Goal: Download file/media

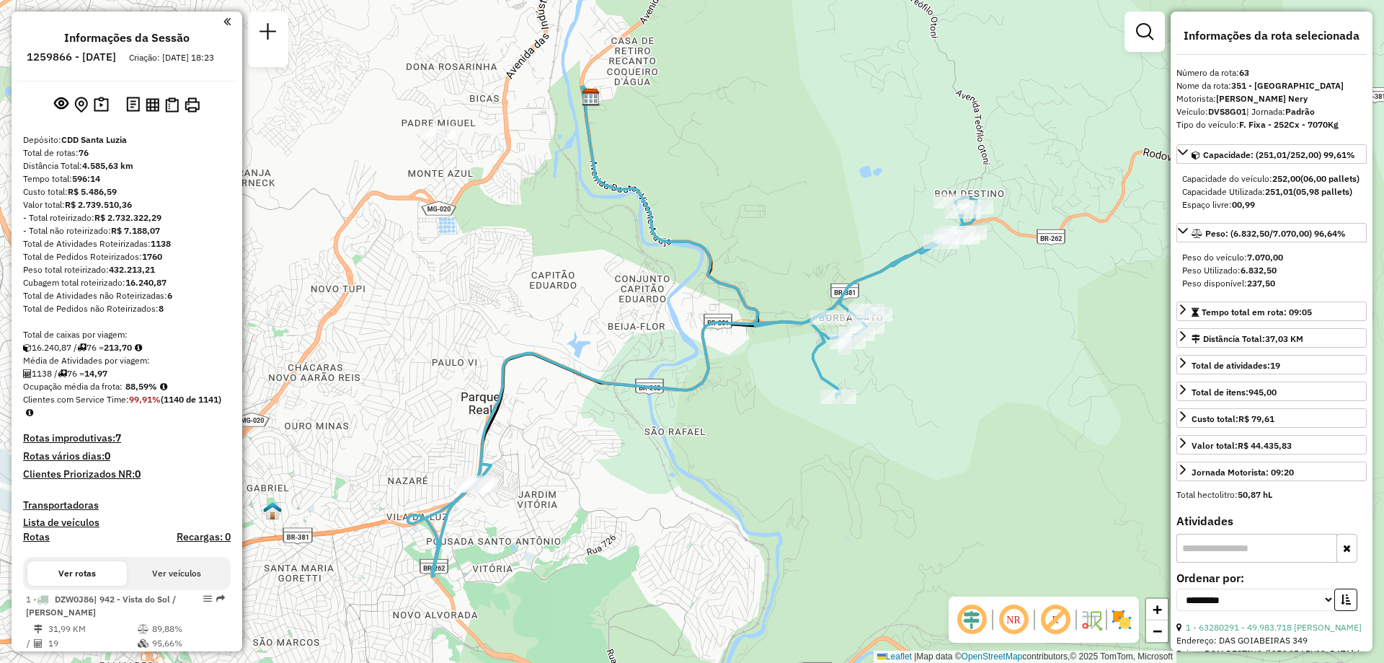
select select "**********"
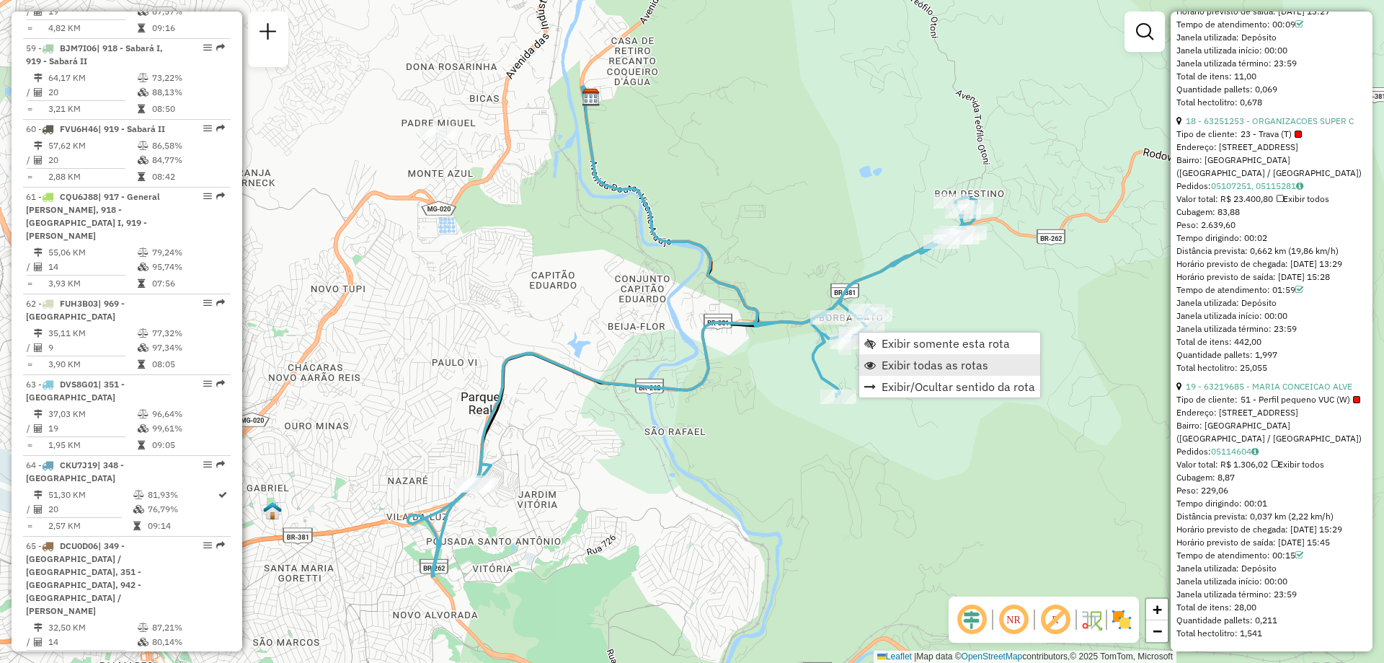
click at [893, 366] on span "Exibir todas as rotas" at bounding box center [935, 365] width 107 height 12
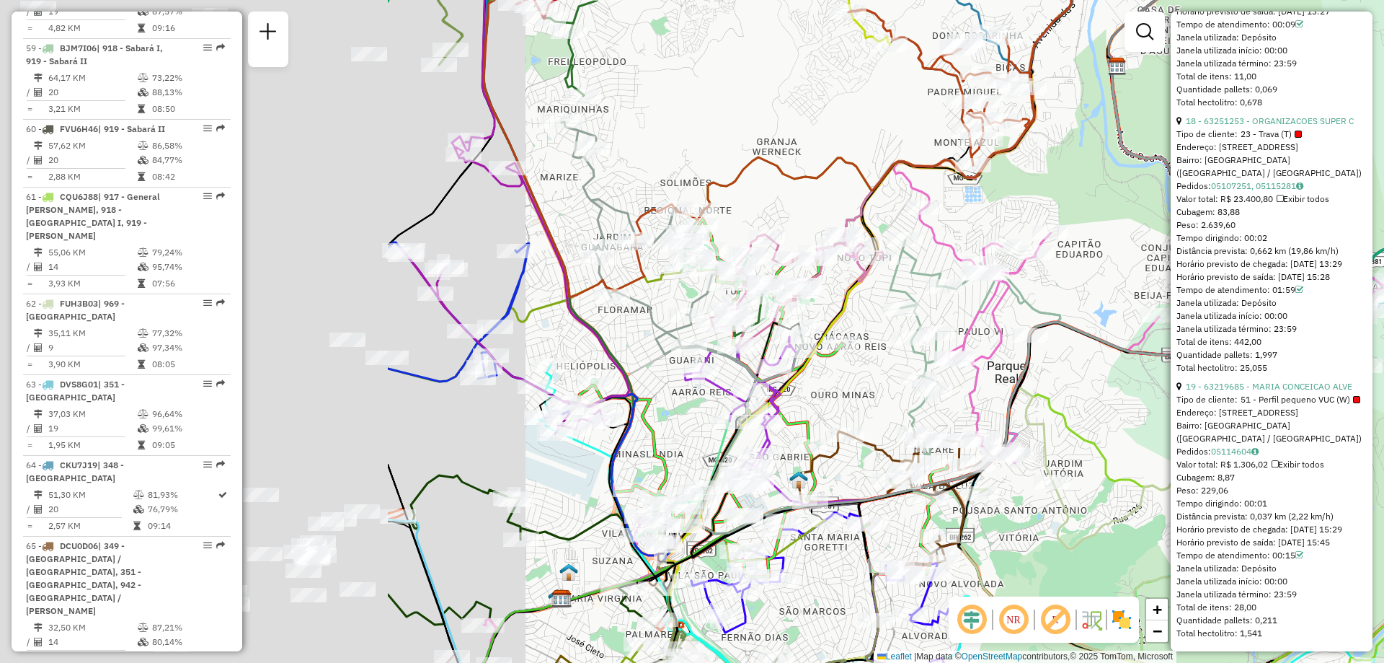
drag, startPoint x: 417, startPoint y: 280, endPoint x: 955, endPoint y: 330, distance: 539.5
click at [1091, 213] on icon at bounding box center [973, 384] width 1038 height 628
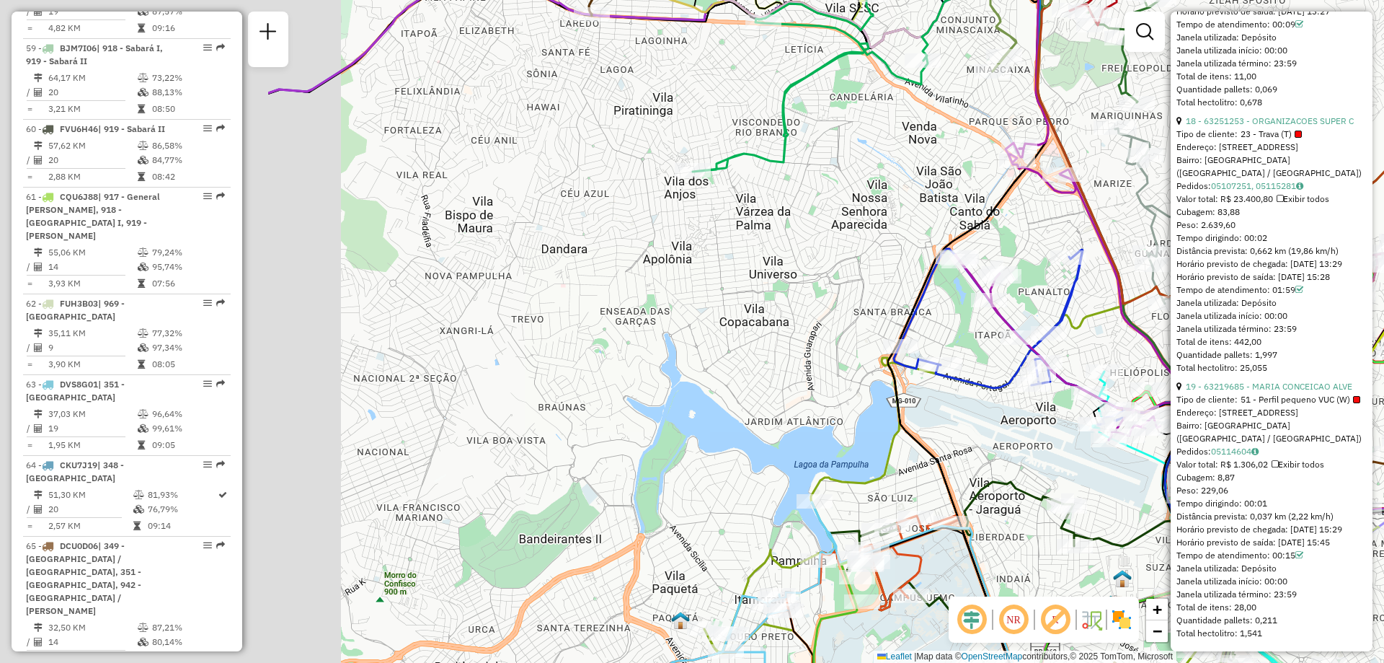
drag, startPoint x: 534, startPoint y: 281, endPoint x: 956, endPoint y: 319, distance: 424.2
click at [956, 319] on div "Janela de atendimento Grade de atendimento Capacidade Transportadoras Veículos …" at bounding box center [692, 331] width 1384 height 663
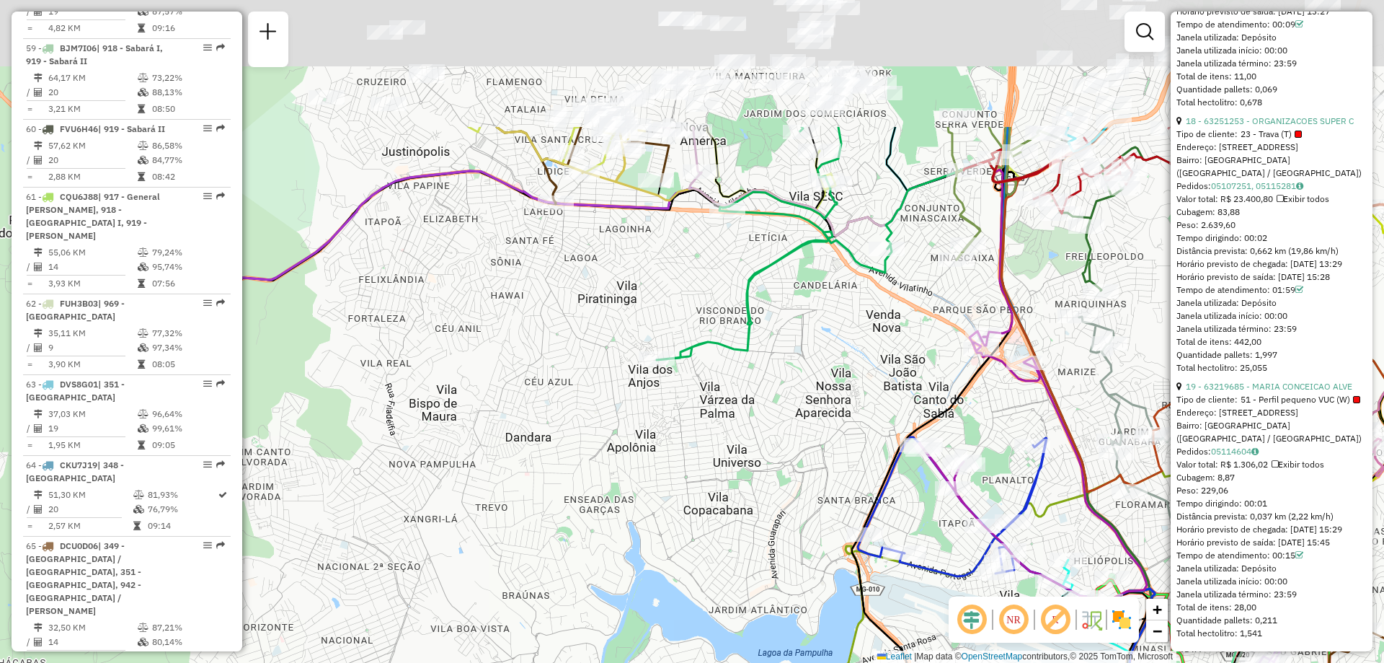
drag, startPoint x: 923, startPoint y: 108, endPoint x: 871, endPoint y: 301, distance: 200.1
click at [871, 301] on div "Janela de atendimento Grade de atendimento Capacidade Transportadoras Veículos …" at bounding box center [692, 331] width 1384 height 663
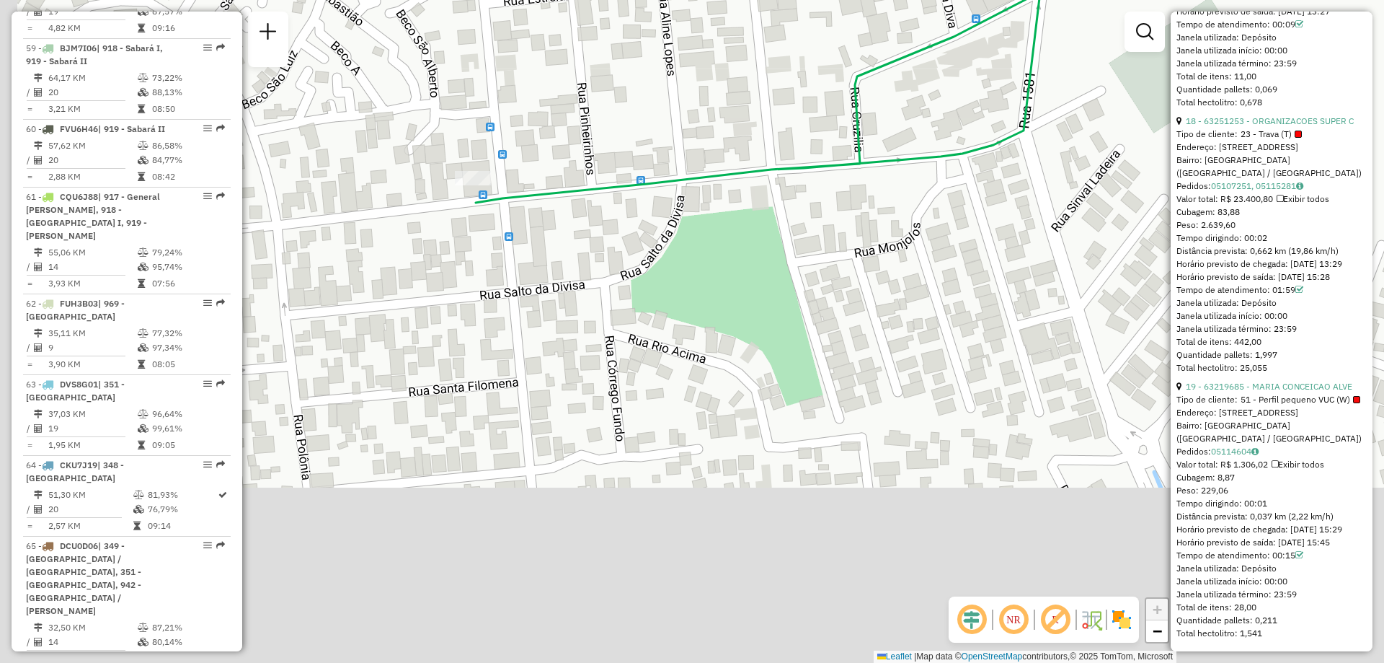
drag, startPoint x: 549, startPoint y: 337, endPoint x: 637, endPoint y: 152, distance: 204.5
click at [637, 152] on div "Janela de atendimento Grade de atendimento Capacidade Transportadoras Veículos …" at bounding box center [692, 331] width 1384 height 663
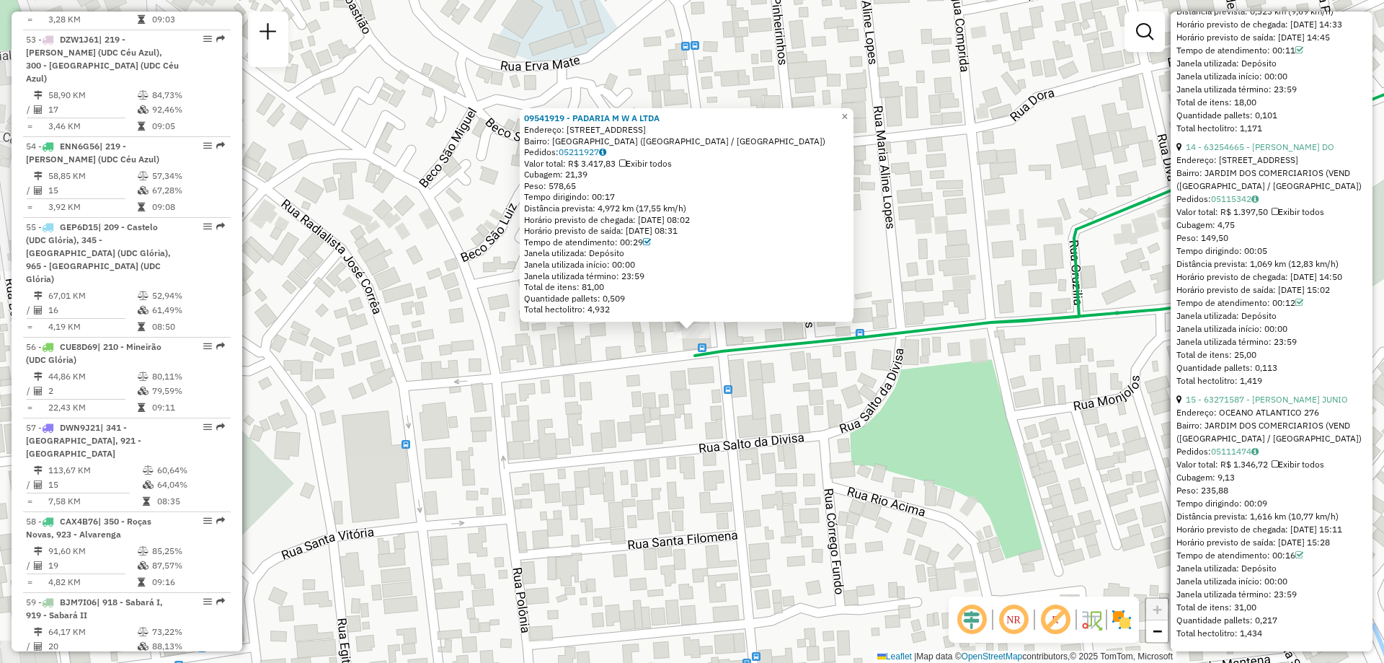
scroll to position [5144, 0]
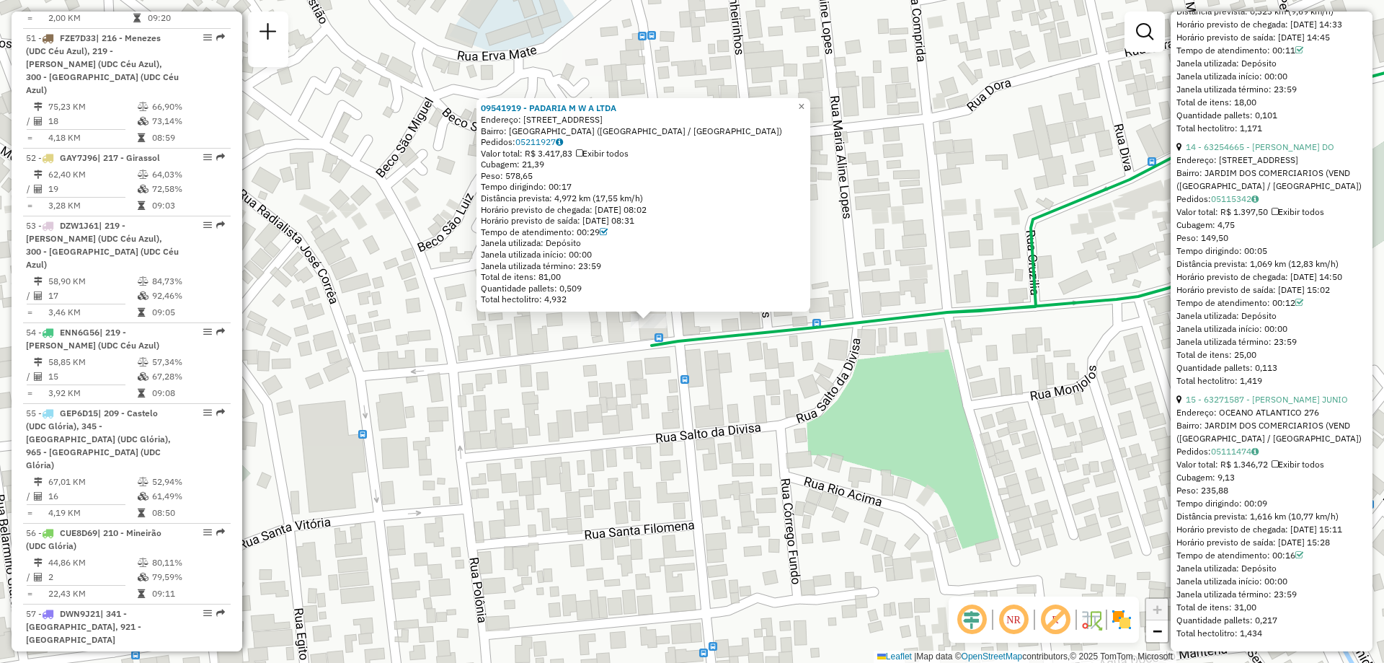
drag, startPoint x: 739, startPoint y: 370, endPoint x: 689, endPoint y: 360, distance: 50.8
click at [689, 360] on div "09541919 - PADARIA M W A LTDA Endereço: R Cônego Trindade 1221 Bairro: JARDIM L…" at bounding box center [692, 331] width 1384 height 663
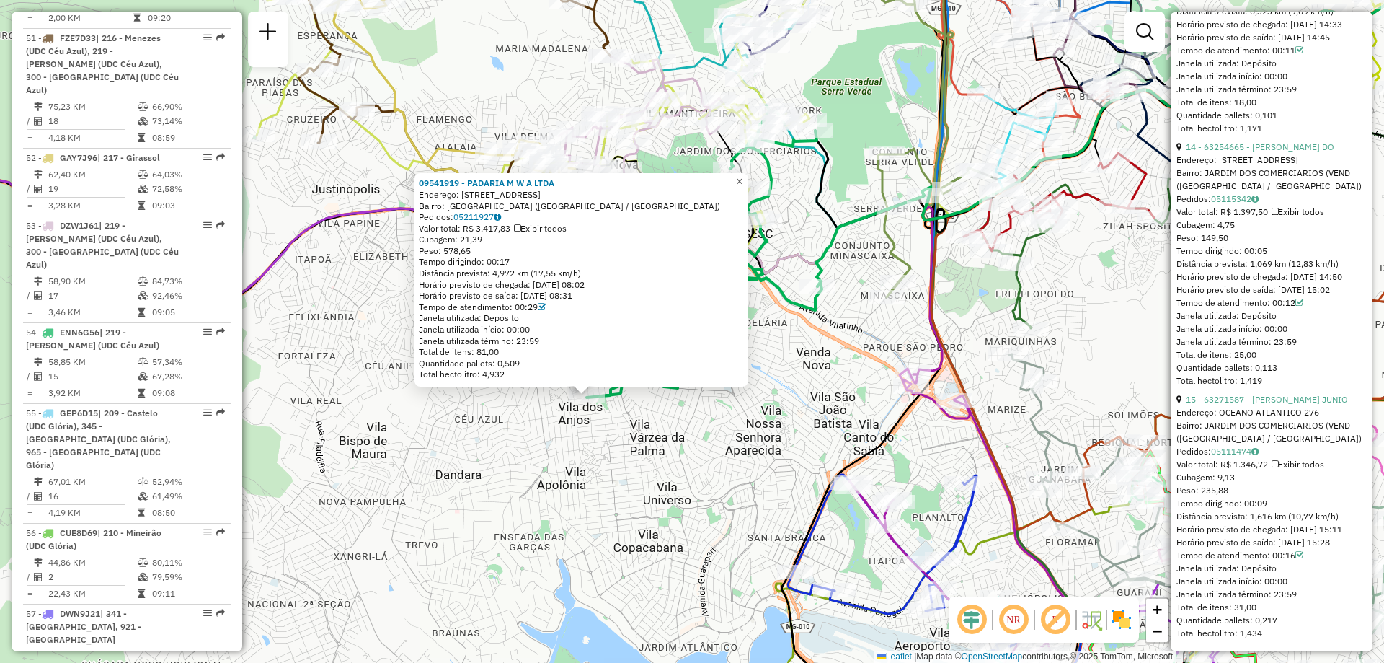
click at [743, 175] on span "×" at bounding box center [739, 181] width 6 height 12
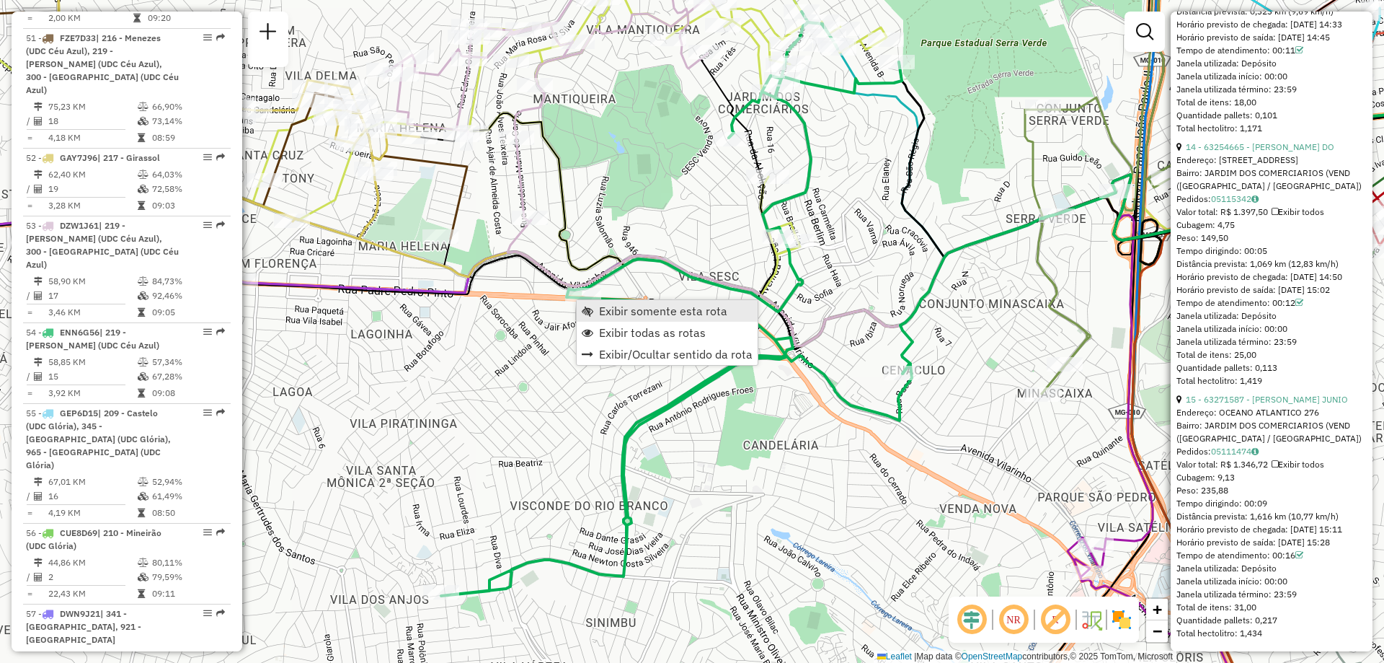
click at [686, 309] on span "Exibir somente esta rota" at bounding box center [663, 311] width 128 height 12
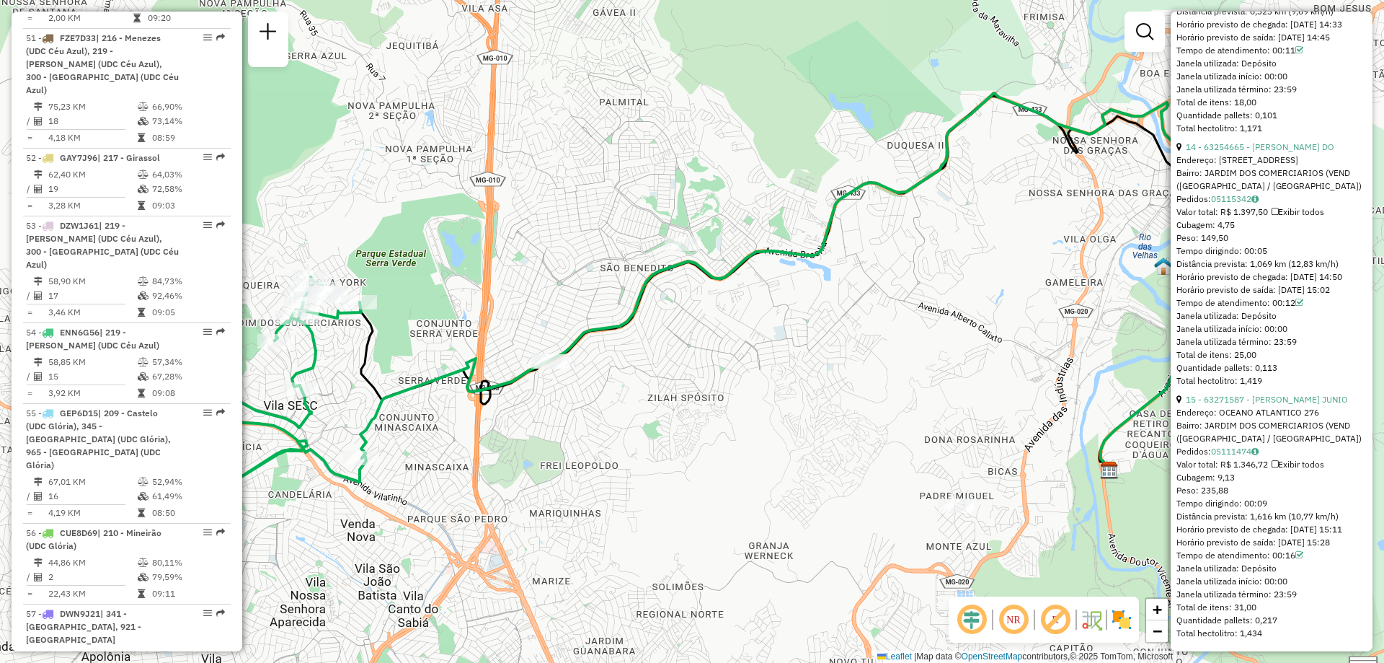
drag, startPoint x: 668, startPoint y: 405, endPoint x: 1040, endPoint y: 310, distance: 383.2
click at [1018, 327] on div "Janela de atendimento Grade de atendimento Capacidade Transportadoras Veículos …" at bounding box center [692, 331] width 1384 height 663
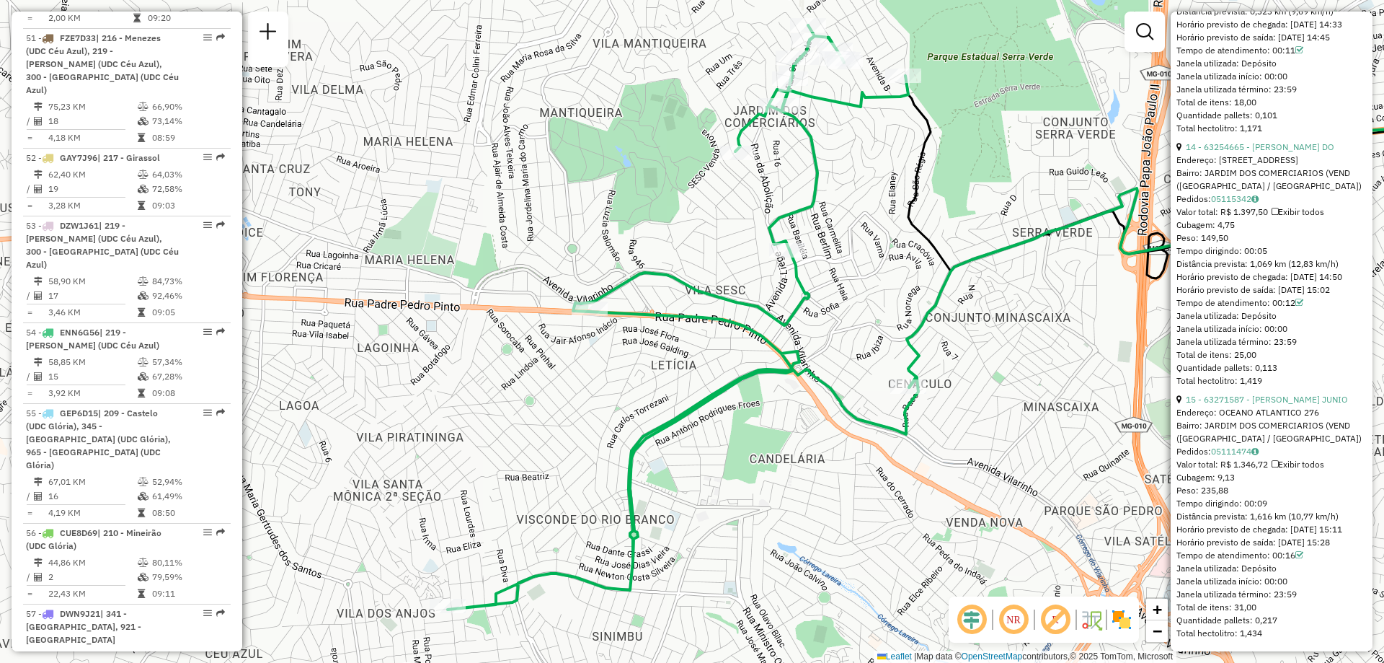
click at [772, 316] on icon at bounding box center [683, 317] width 471 height 584
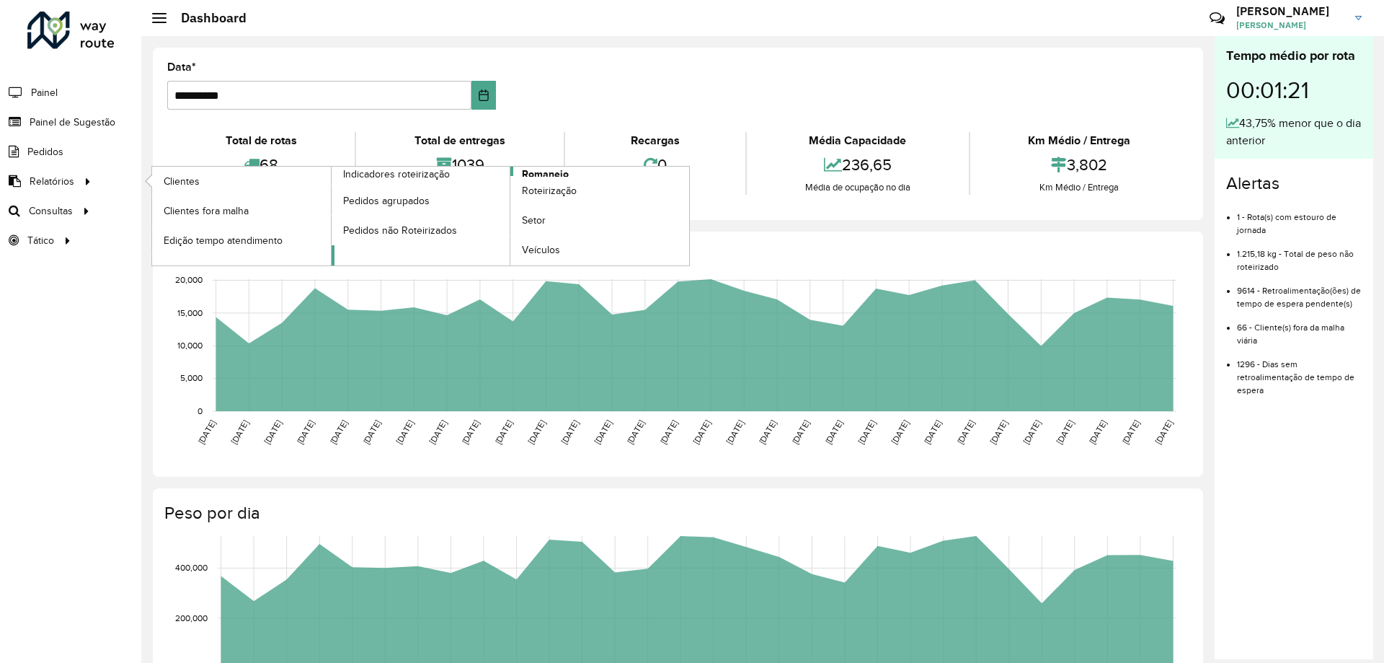
click at [536, 175] on span "Romaneio" at bounding box center [545, 174] width 47 height 15
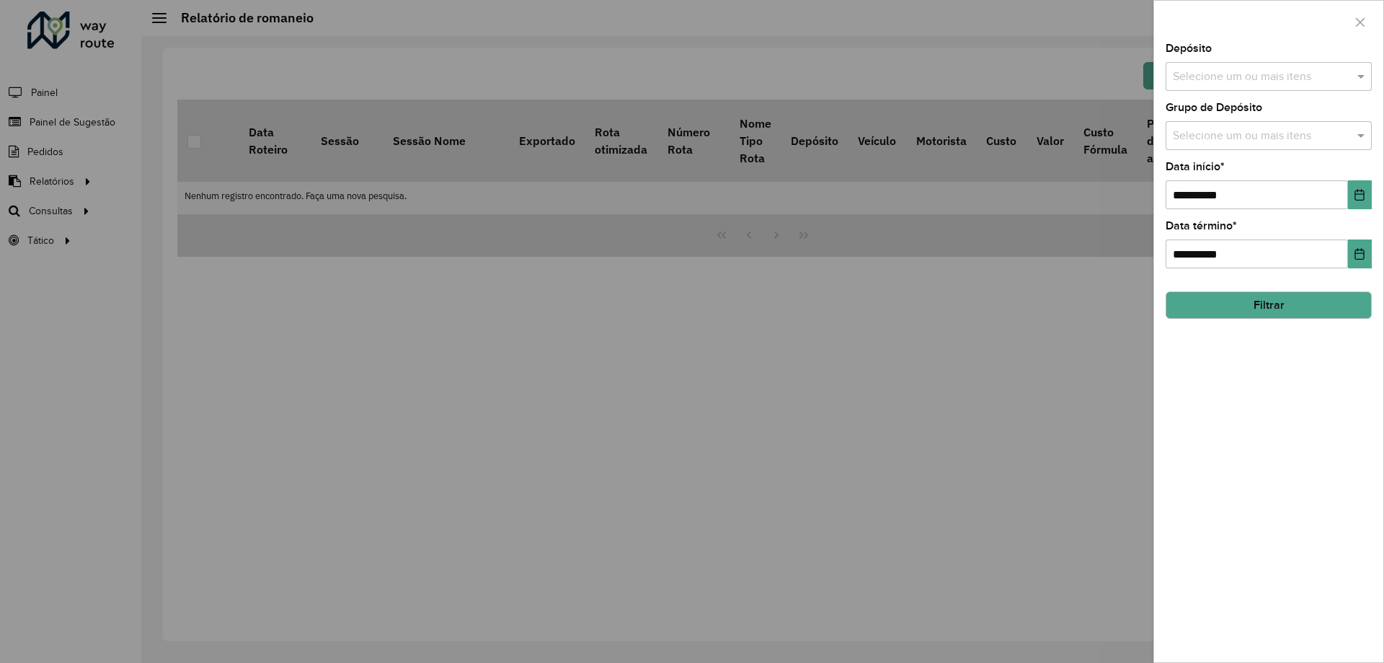
click at [1206, 69] on input "text" at bounding box center [1262, 77] width 185 height 17
click at [1217, 143] on div "CDD Santa Luzia" at bounding box center [1269, 148] width 205 height 25
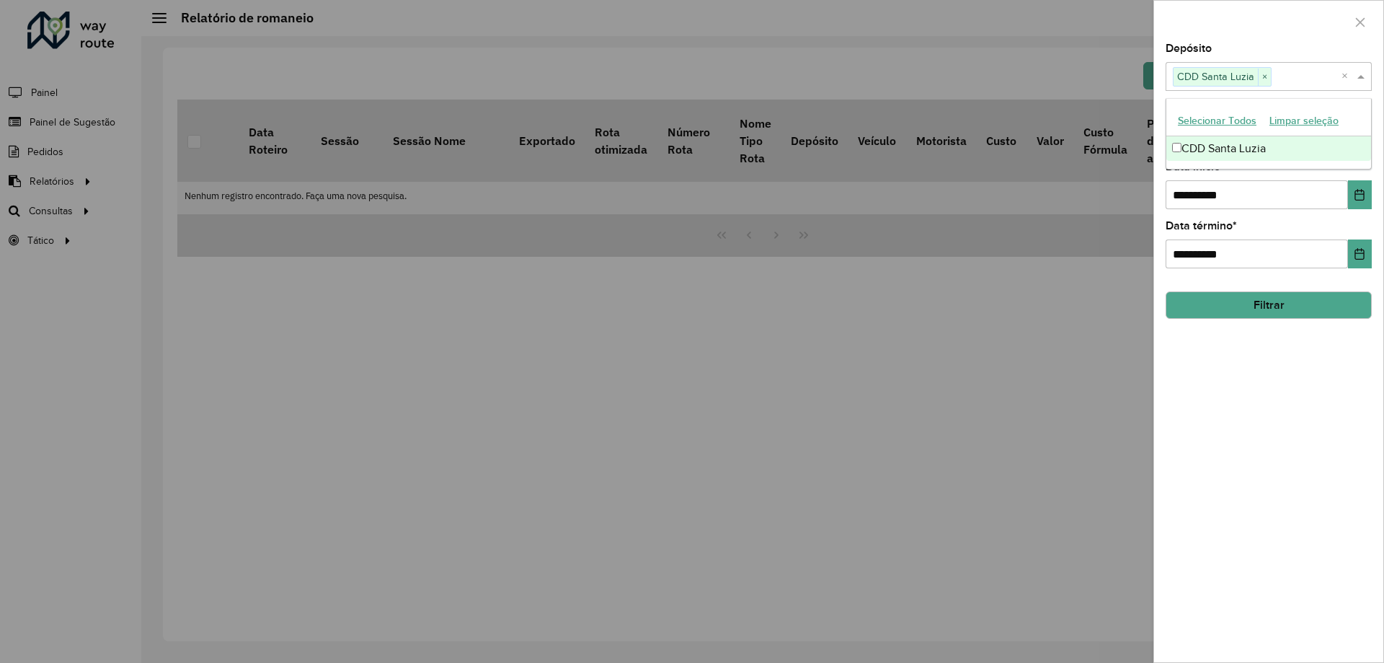
click at [1242, 12] on div at bounding box center [1268, 22] width 229 height 43
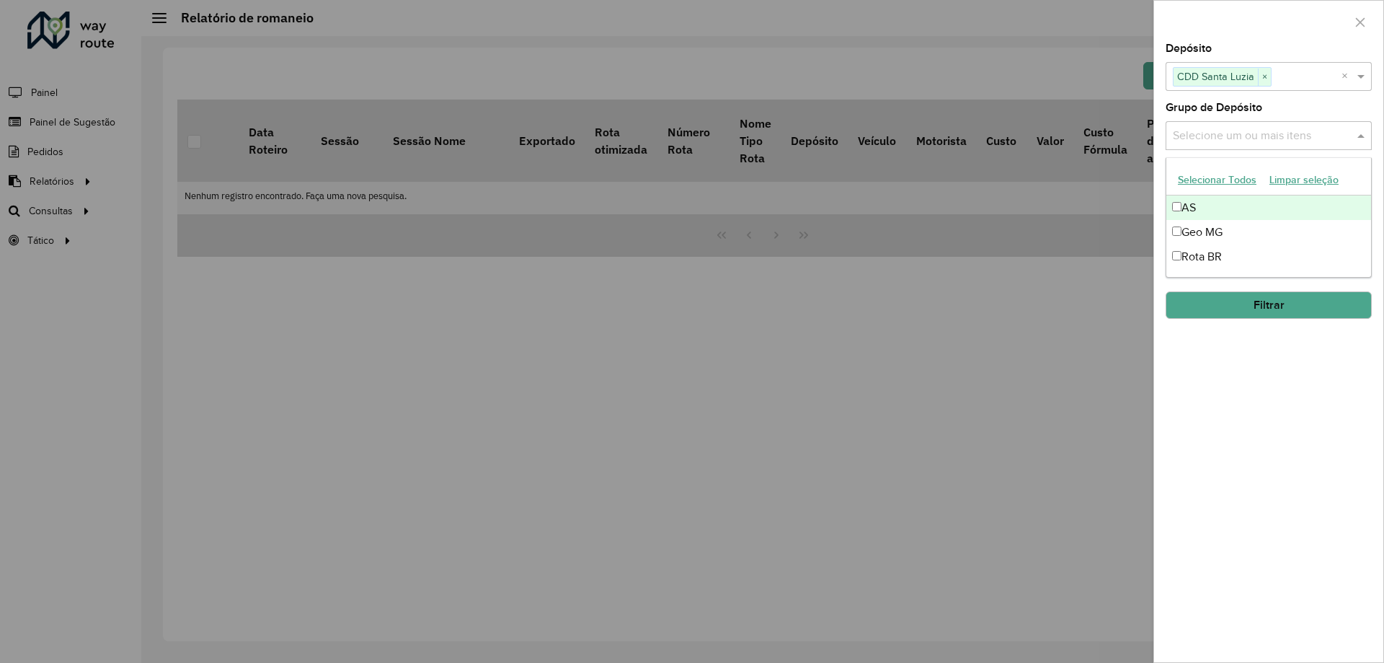
click at [1226, 140] on input "text" at bounding box center [1262, 136] width 185 height 17
click at [1236, 234] on div "Geo MG" at bounding box center [1269, 232] width 205 height 25
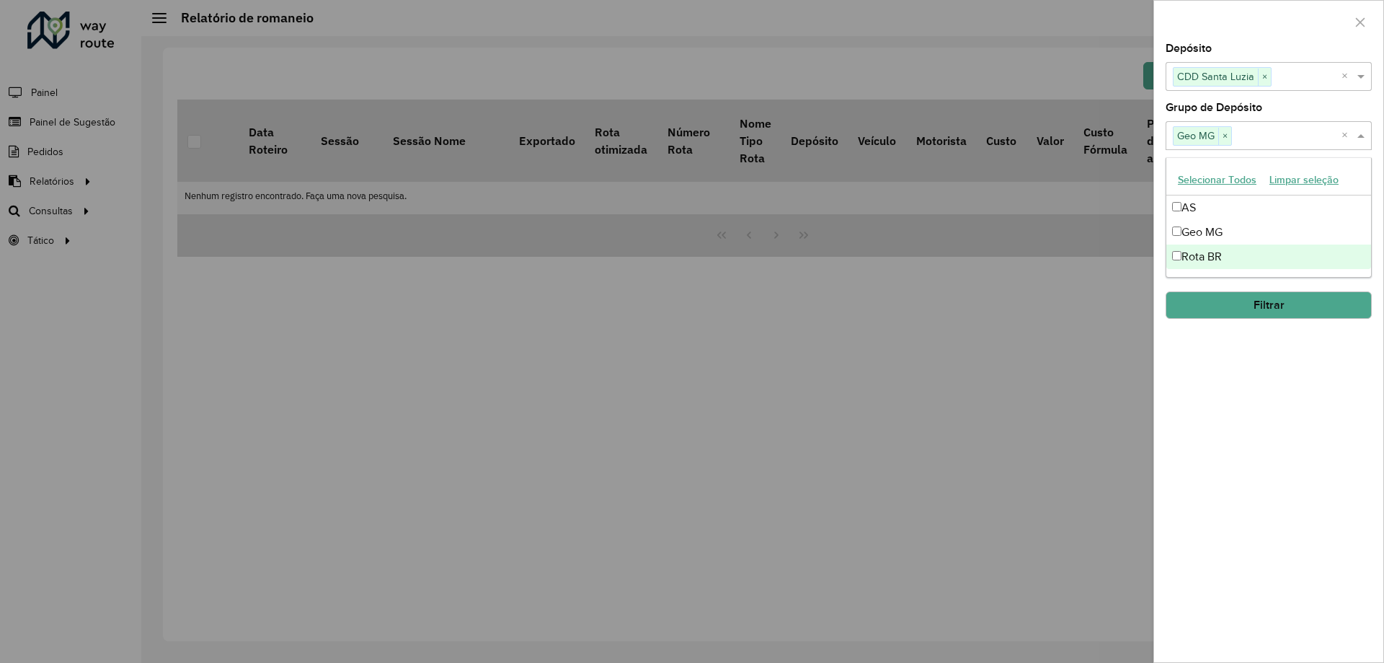
click at [1367, 412] on div "**********" at bounding box center [1268, 352] width 229 height 619
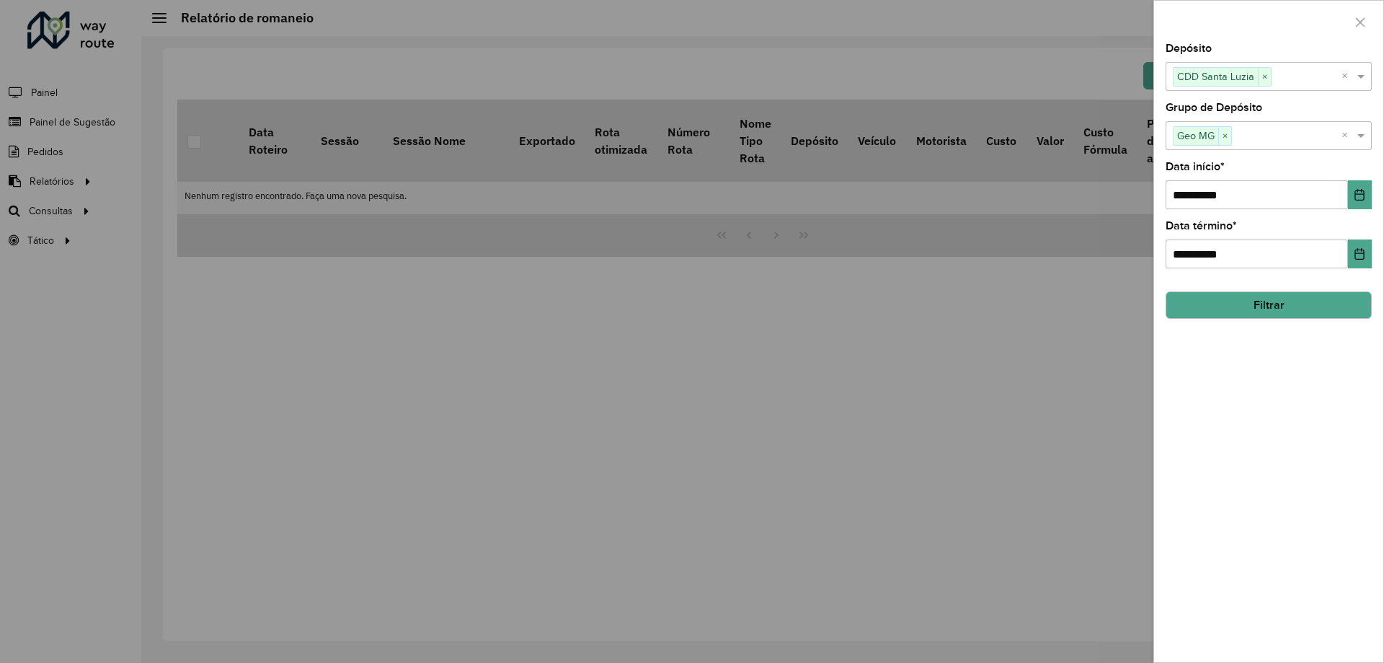
click at [1313, 293] on button "Filtrar" at bounding box center [1269, 304] width 206 height 27
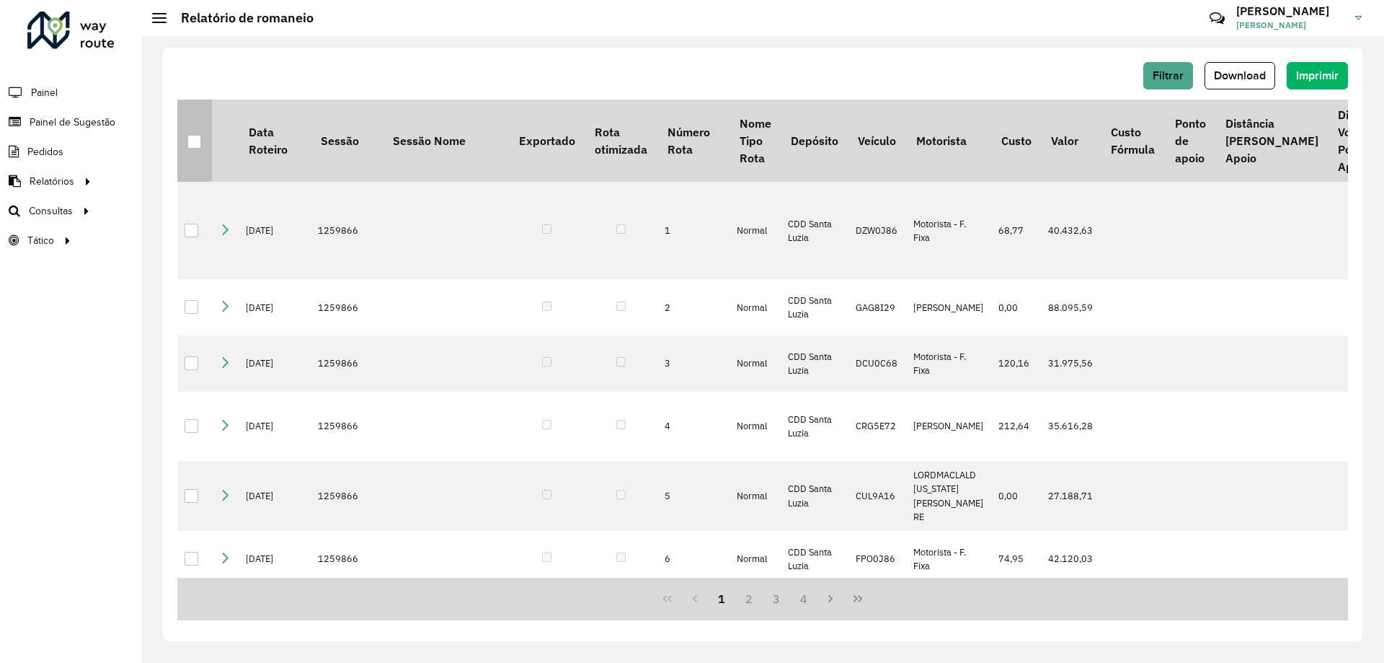
click at [195, 140] on div at bounding box center [194, 142] width 14 height 14
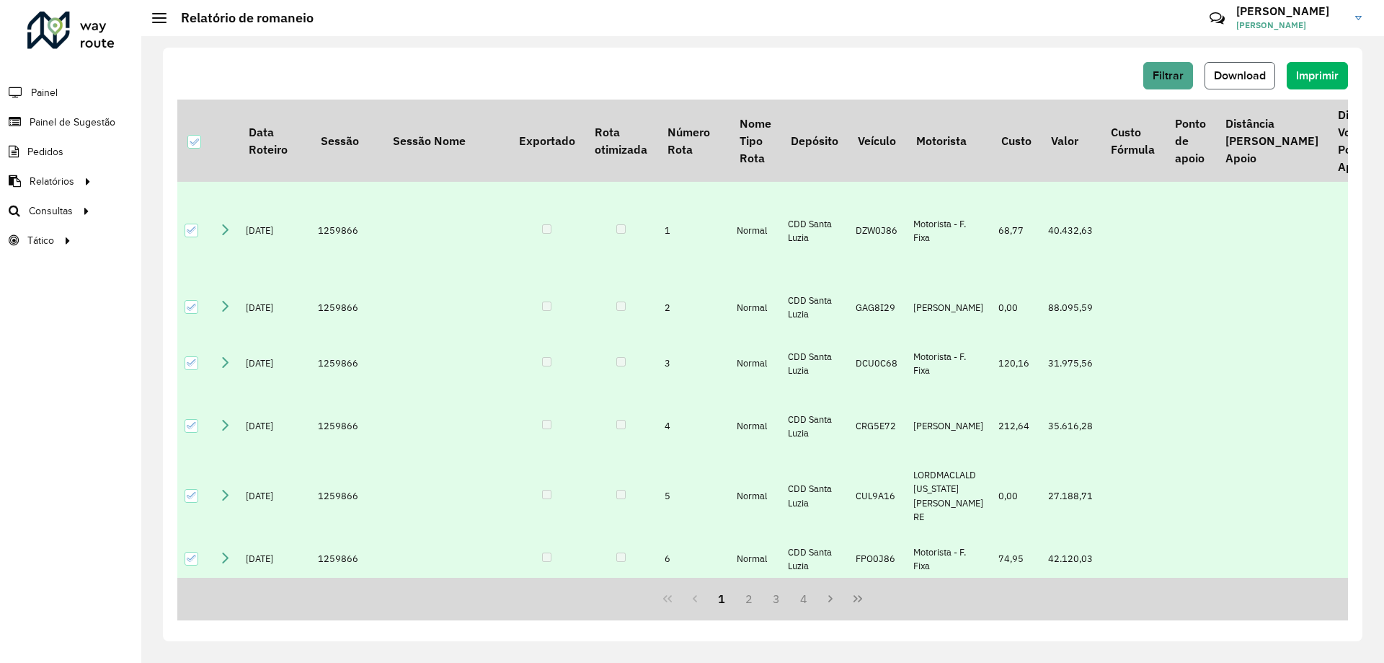
click at [1247, 64] on button "Download" at bounding box center [1240, 75] width 71 height 27
